Goal: Use online tool/utility: Utilize a website feature to perform a specific function

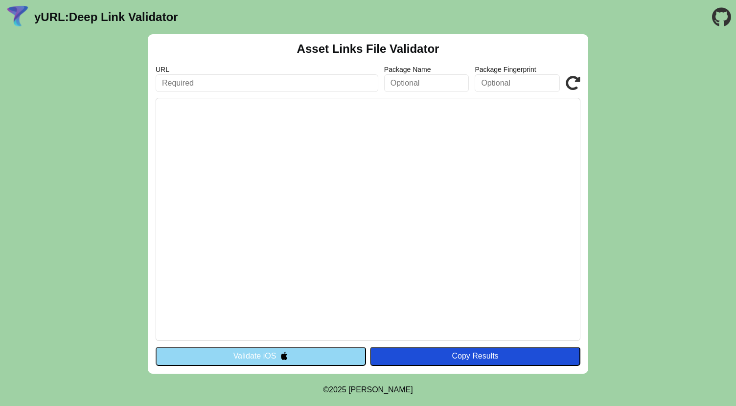
click at [307, 86] on input "text" at bounding box center [267, 83] width 223 height 18
paste input "[URL][DOMAIN_NAME]"
type input "https://rob-auth.bankalbilad.com"
click at [576, 82] on icon at bounding box center [572, 83] width 15 height 15
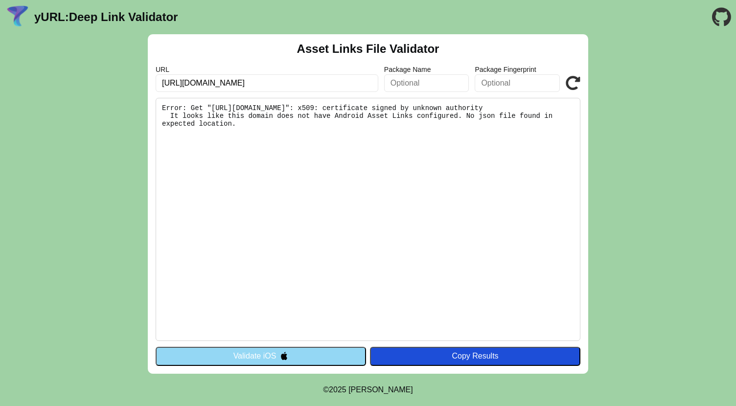
click at [290, 84] on input "https://rob-auth.bankalbilad.com" at bounding box center [267, 83] width 223 height 18
click at [290, 84] on input "[URL][DOMAIN_NAME]" at bounding box center [267, 83] width 223 height 18
click at [293, 79] on input "https://rob-auth.bankalbilad.com" at bounding box center [267, 83] width 223 height 18
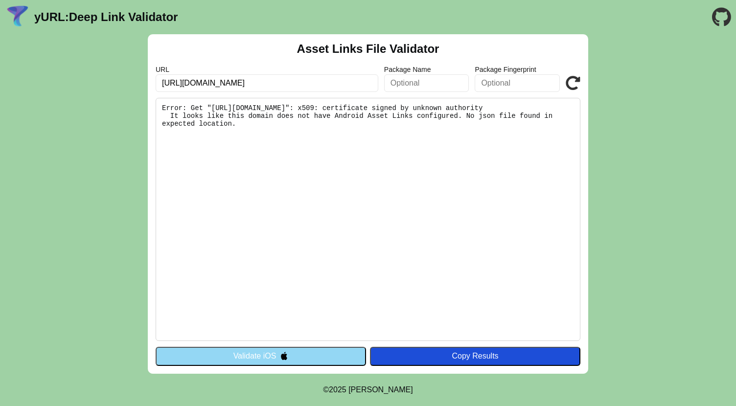
click at [293, 79] on input "https://rob-auth.bankalbilad.com" at bounding box center [267, 83] width 223 height 18
paste input "api-sandbox"
type input "https://api-sandbox.bankalbilad.com"
click at [575, 85] on icon at bounding box center [572, 83] width 15 height 15
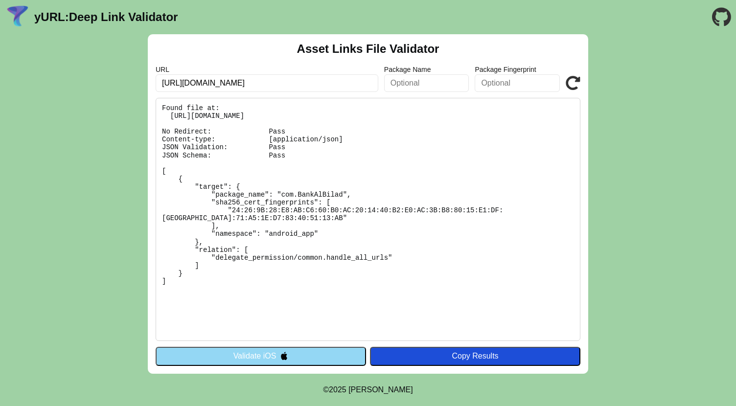
click at [299, 88] on input "https://api-sandbox.bankalbilad.com" at bounding box center [267, 83] width 223 height 18
click at [320, 88] on input "text" at bounding box center [267, 83] width 223 height 18
type input "[URL][DOMAIN_NAME]"
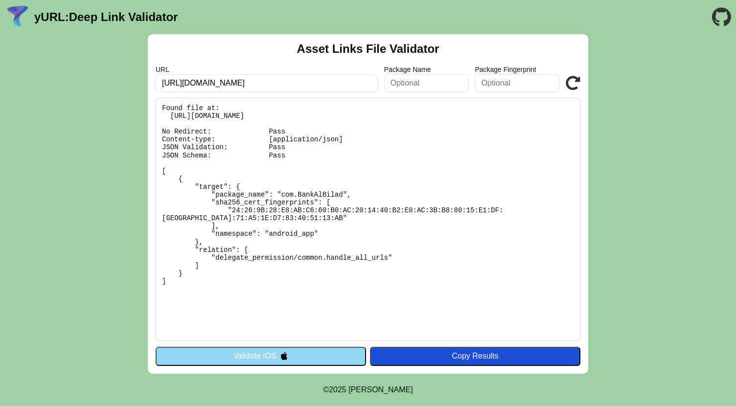
click at [577, 86] on icon at bounding box center [572, 83] width 15 height 15
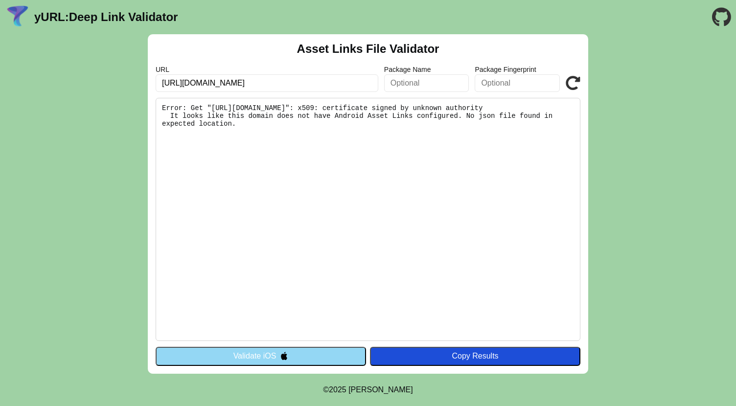
click at [484, 108] on pre "Error: Get "[URL][DOMAIN_NAME]": x509: certificate signed by unknown authority …" at bounding box center [368, 219] width 424 height 243
drag, startPoint x: 484, startPoint y: 108, endPoint x: 220, endPoint y: 109, distance: 264.1
click at [220, 109] on pre "Error: Get "[URL][DOMAIN_NAME]": x509: certificate signed by unknown authority …" at bounding box center [368, 219] width 424 height 243
copy pre "[URL][DOMAIN_NAME]"
click at [431, 126] on pre "Error: Get "[URL][DOMAIN_NAME]": x509: certificate signed by unknown authority …" at bounding box center [368, 219] width 424 height 243
